Goal: Task Accomplishment & Management: Manage account settings

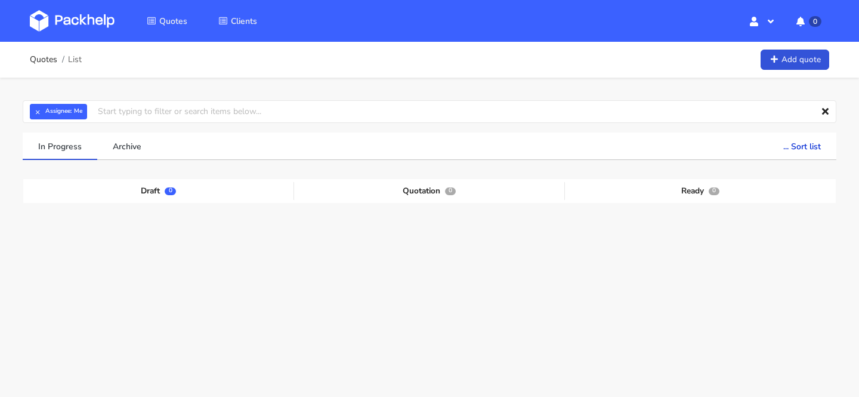
scroll to position [60, 0]
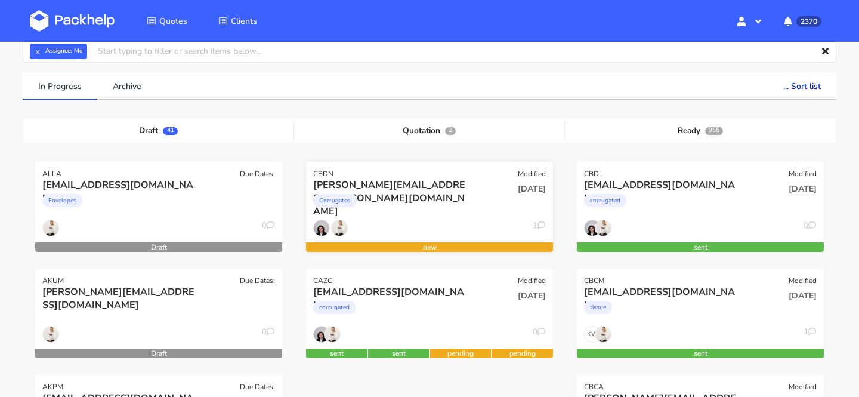
click at [456, 206] on div "Corrugated" at bounding box center [392, 203] width 158 height 24
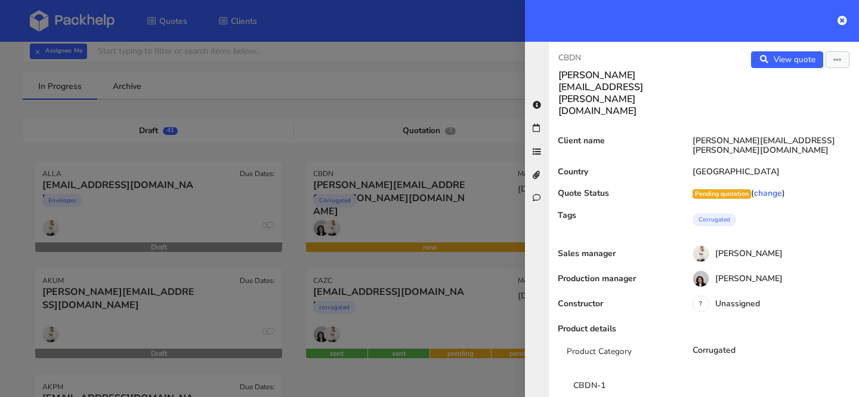
click at [571, 58] on p "CBDN" at bounding box center [626, 57] width 136 height 13
copy p "CBDN"
click at [841, 61] on icon "button" at bounding box center [837, 60] width 8 height 8
click at [770, 187] on link "change" at bounding box center [768, 192] width 28 height 11
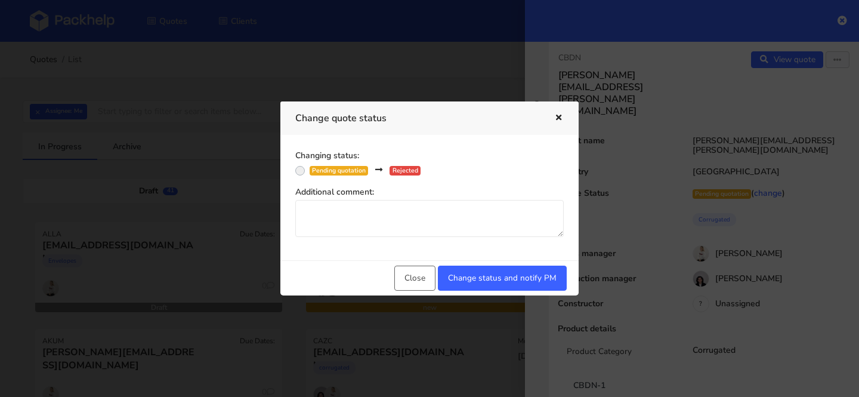
click at [355, 169] on div "Pending quotation" at bounding box center [338, 171] width 58 height 10
click at [305, 169] on input "Pending quotation Rejected" at bounding box center [300, 169] width 10 height 12
radio input "true"
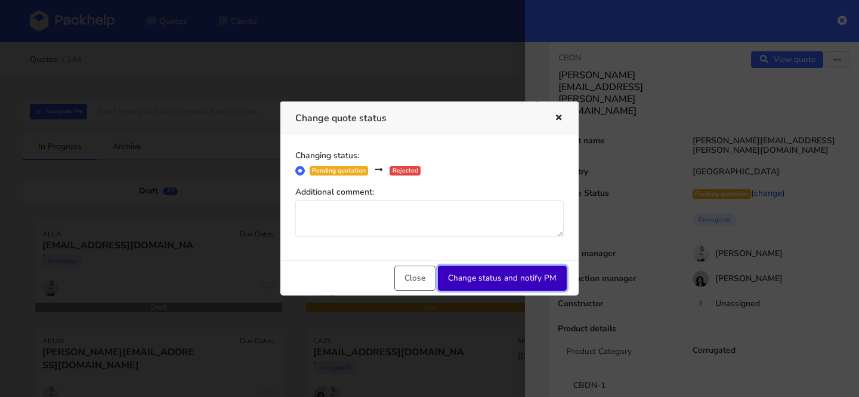
click at [513, 278] on button "Change status and notify PM" at bounding box center [502, 277] width 129 height 25
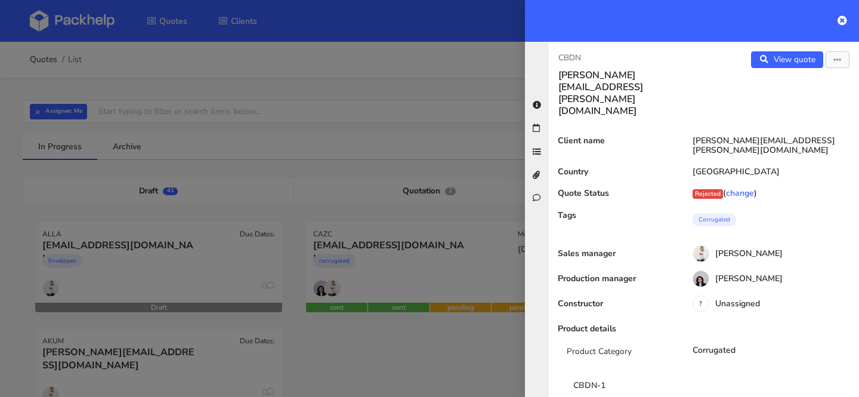
click at [360, 45] on div at bounding box center [429, 198] width 859 height 397
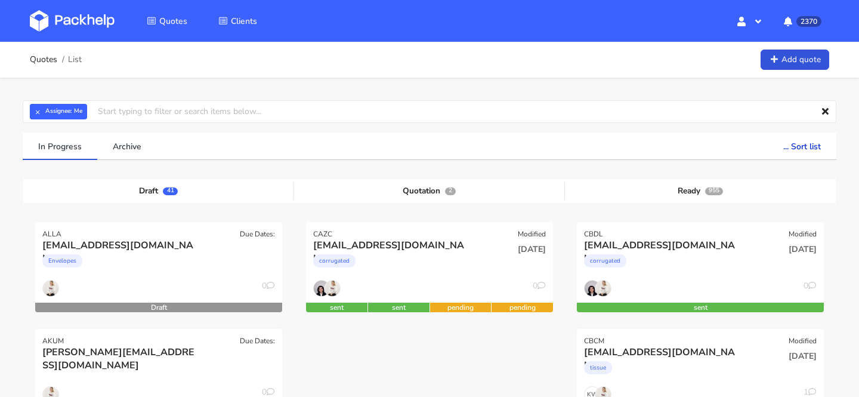
click at [73, 11] on img at bounding box center [72, 20] width 85 height 21
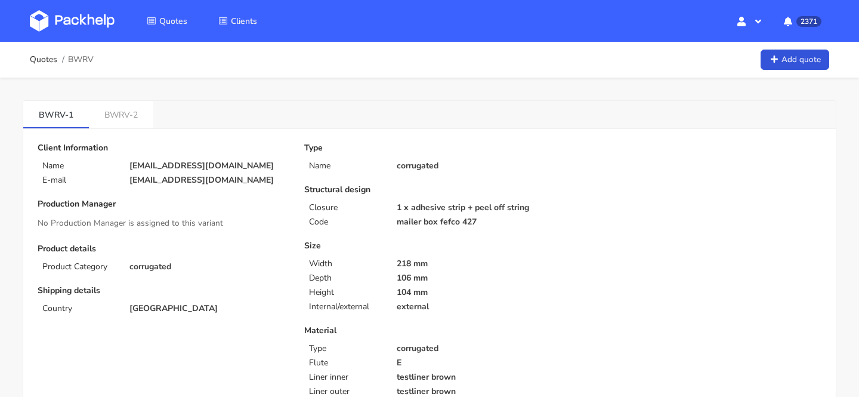
click at [89, 21] on img at bounding box center [72, 20] width 85 height 21
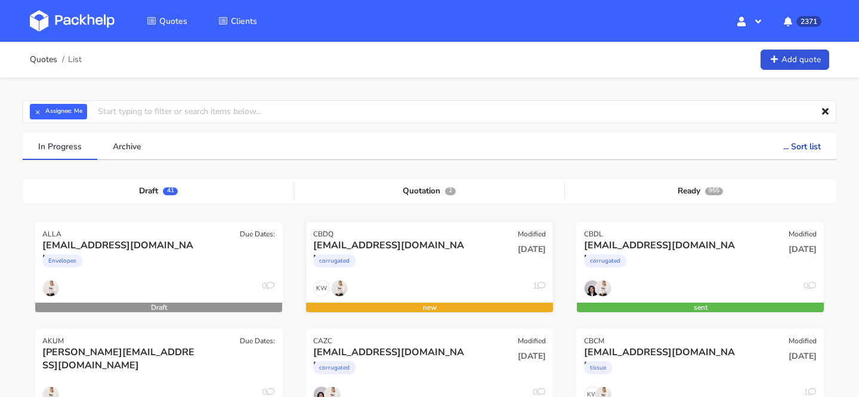
click at [445, 270] on div "corrugated" at bounding box center [392, 264] width 158 height 24
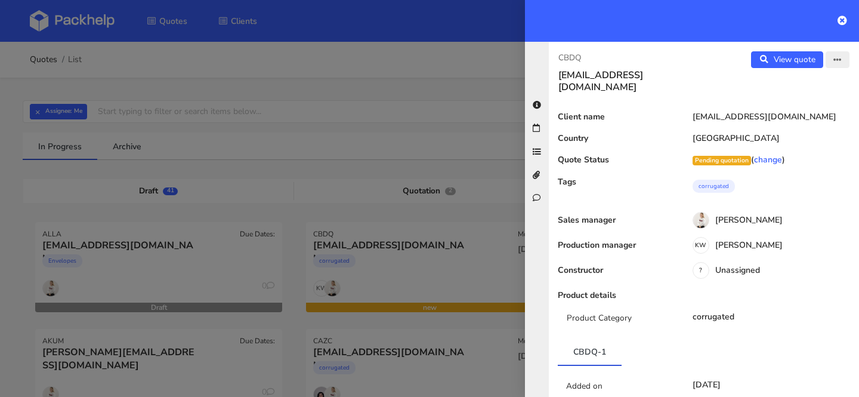
click at [841, 55] on button "button" at bounding box center [837, 59] width 24 height 17
click at [783, 88] on link "Edit quote" at bounding box center [798, 85] width 105 height 20
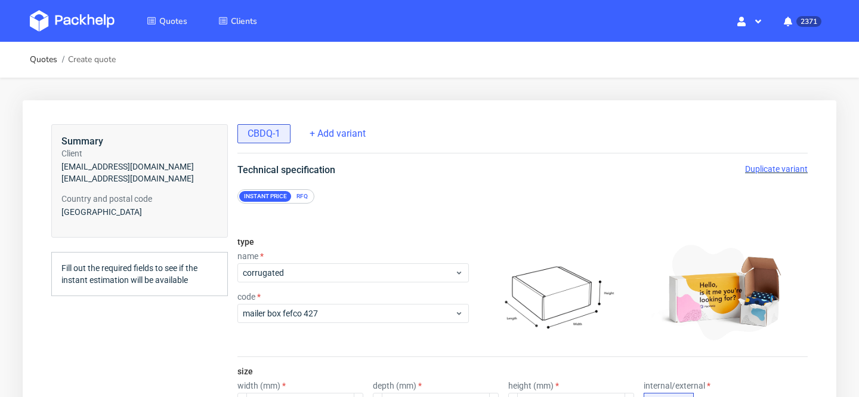
click at [788, 166] on span "Duplicate variant" at bounding box center [776, 169] width 63 height 10
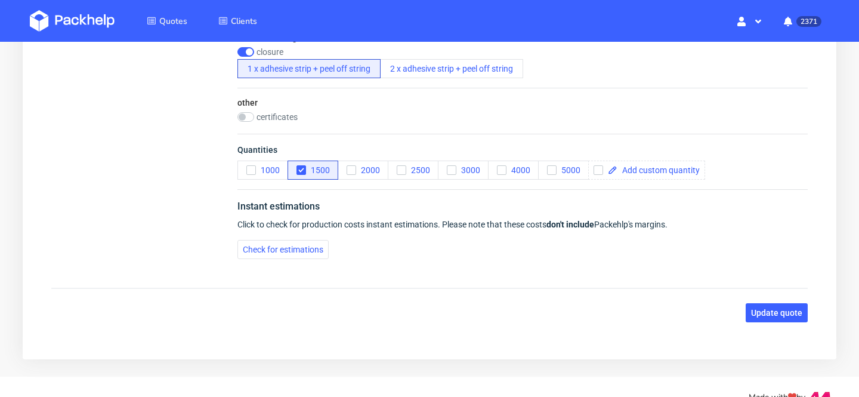
scroll to position [860, 0]
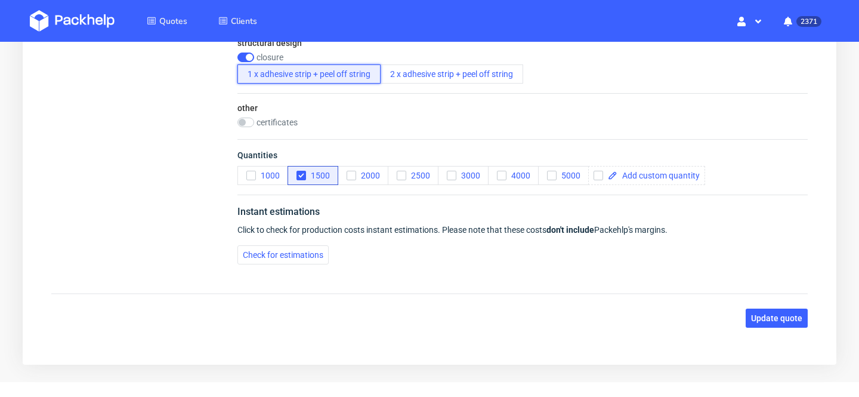
click at [351, 80] on button "1 x adhesive strip + peel off string" at bounding box center [308, 73] width 143 height 19
click at [246, 57] on input "checkbox" at bounding box center [245, 57] width 17 height 10
checkbox input "false"
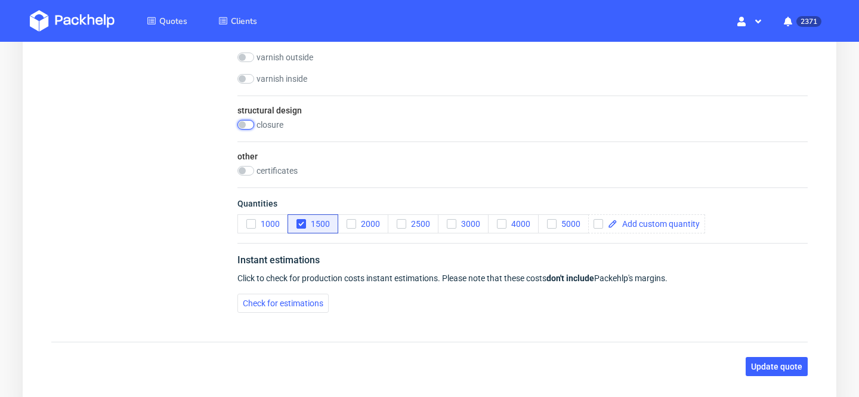
scroll to position [868, 0]
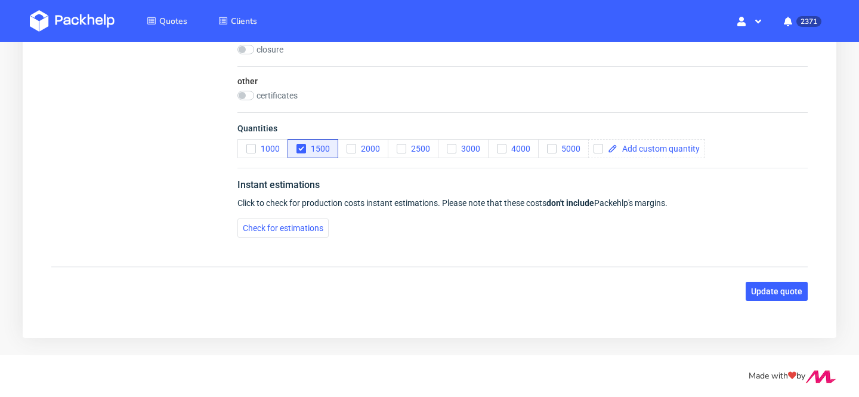
click at [773, 287] on span "Update quote" at bounding box center [776, 291] width 51 height 8
